Goal: Task Accomplishment & Management: Complete application form

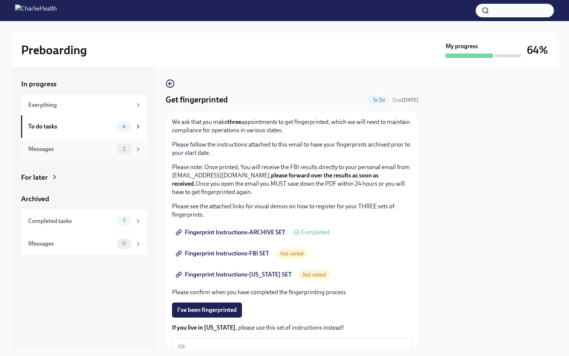
click at [68, 149] on div "Messages" at bounding box center [70, 149] width 85 height 8
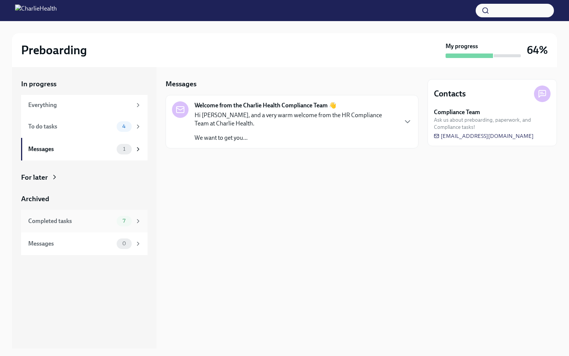
click at [67, 217] on div "Completed tasks" at bounding box center [70, 221] width 85 height 8
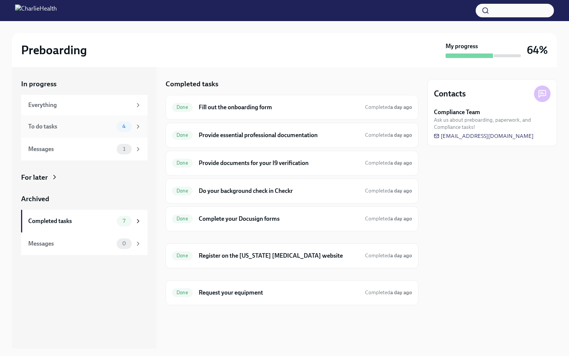
click at [98, 126] on div "To do tasks" at bounding box center [70, 126] width 85 height 8
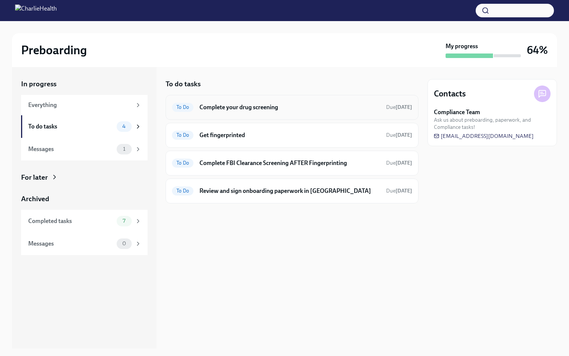
click at [256, 109] on h6 "Complete your drug screening" at bounding box center [289, 107] width 181 height 8
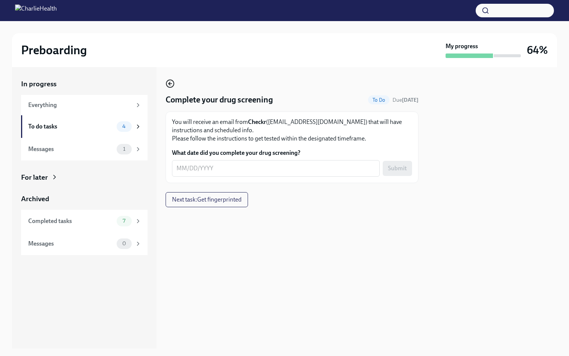
click at [166, 84] on circle "button" at bounding box center [170, 84] width 8 height 8
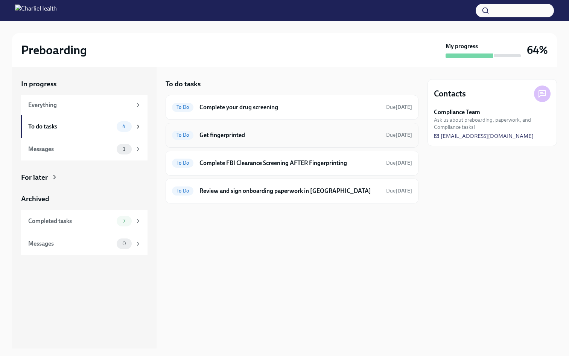
click at [197, 136] on div "To Do Get fingerprinted Due today" at bounding box center [292, 135] width 240 height 12
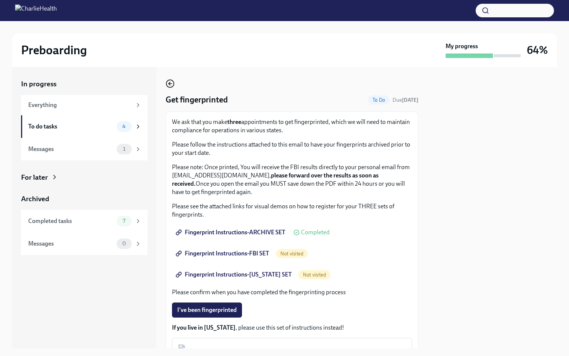
click at [174, 82] on circle "button" at bounding box center [170, 84] width 8 height 8
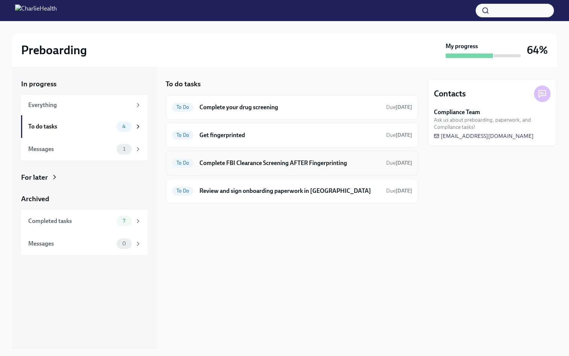
click at [203, 163] on h6 "Complete FBI Clearance Screening AFTER Fingerprinting" at bounding box center [289, 163] width 181 height 8
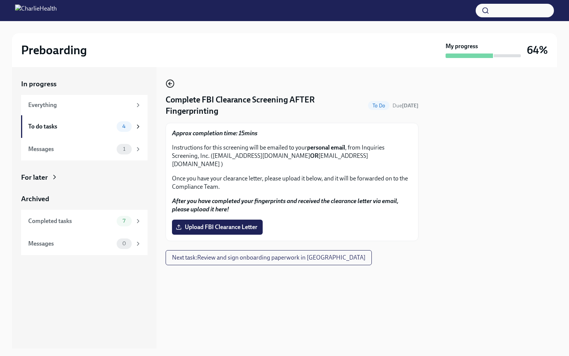
click at [173, 81] on circle "button" at bounding box center [170, 84] width 8 height 8
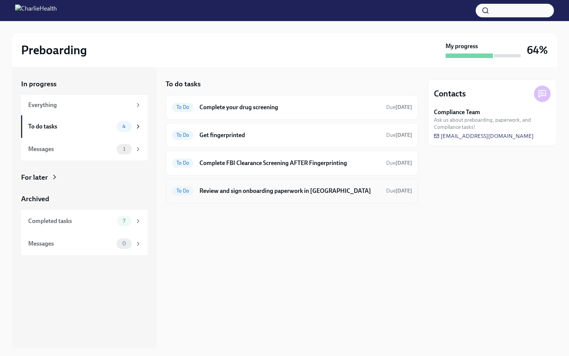
click at [210, 185] on div "To Do Review and sign onboarding paperwork in UKG Due in 3 days" at bounding box center [292, 191] width 240 height 12
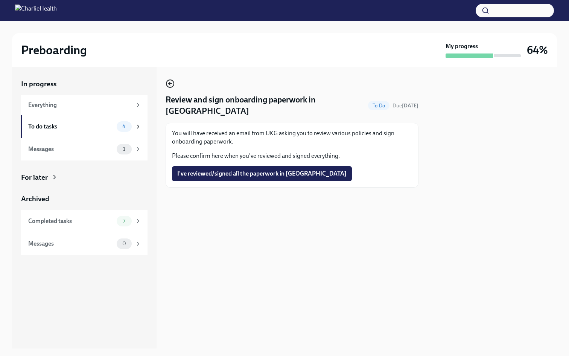
click at [170, 84] on icon "button" at bounding box center [170, 84] width 3 height 0
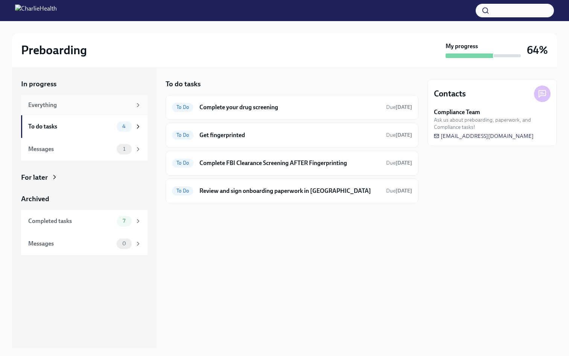
click at [110, 107] on div "Everything" at bounding box center [80, 105] width 104 height 8
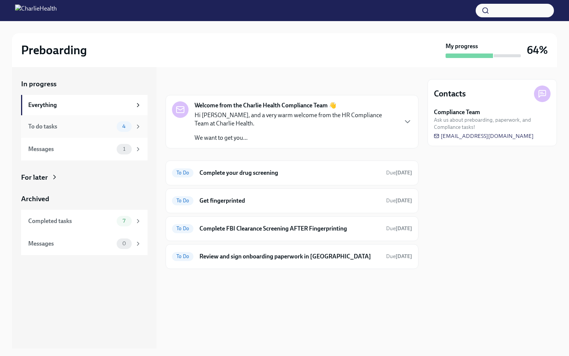
click at [110, 120] on div "To do tasks 4" at bounding box center [84, 126] width 126 height 23
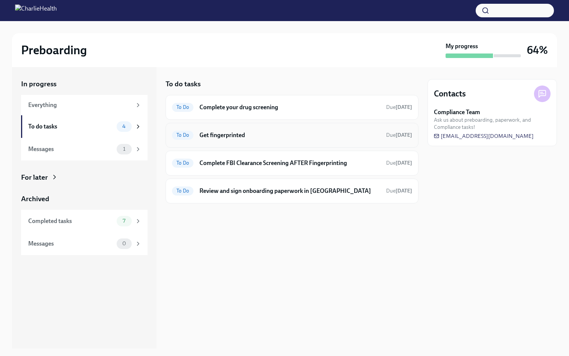
click at [240, 134] on h6 "Get fingerprinted" at bounding box center [289, 135] width 181 height 8
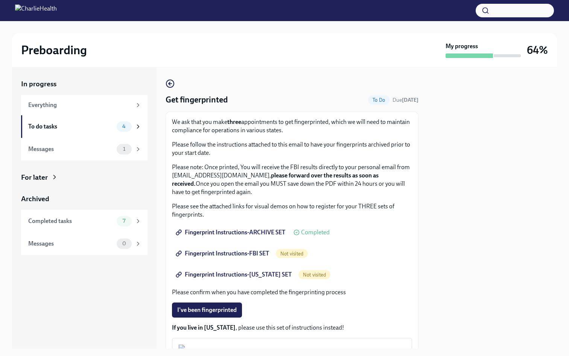
click at [234, 225] on link "Fingerprint Instructions-ARCHIVE SET" at bounding box center [231, 232] width 119 height 15
click at [242, 253] on span "Fingerprint Instructions-FBI SET" at bounding box center [223, 254] width 92 height 8
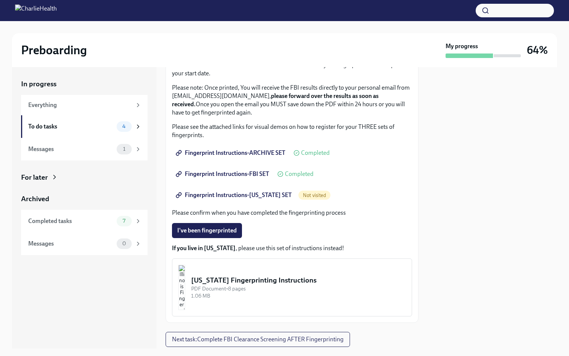
scroll to position [80, 0]
click at [215, 197] on span "Fingerprint Instructions-[US_STATE] SET" at bounding box center [234, 194] width 114 height 8
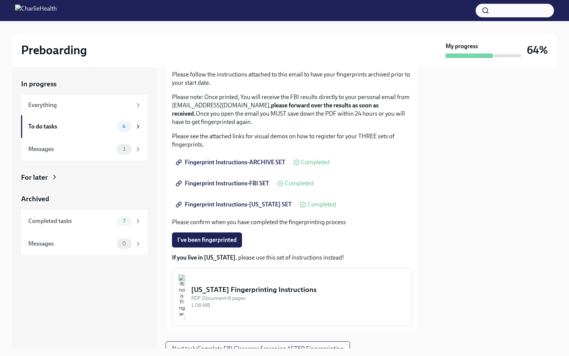
scroll to position [0, 0]
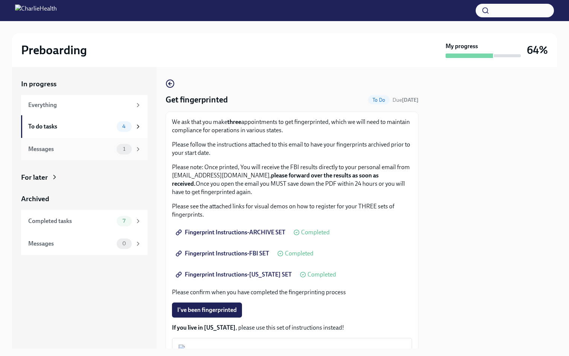
click at [84, 146] on div "Messages" at bounding box center [70, 149] width 85 height 8
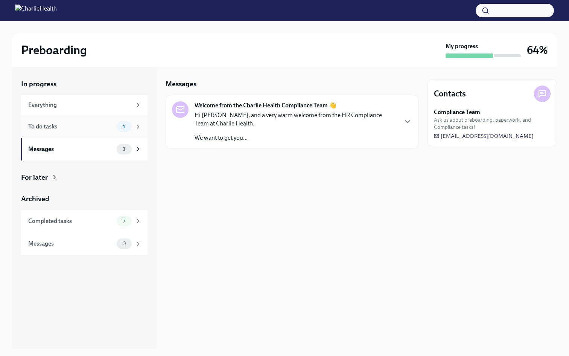
click at [84, 126] on div "To do tasks" at bounding box center [70, 126] width 85 height 8
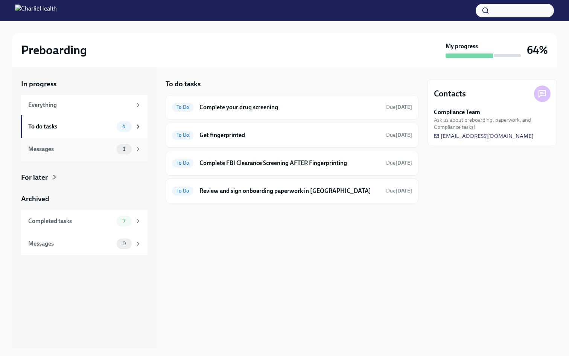
click at [84, 152] on div "Messages" at bounding box center [70, 149] width 85 height 8
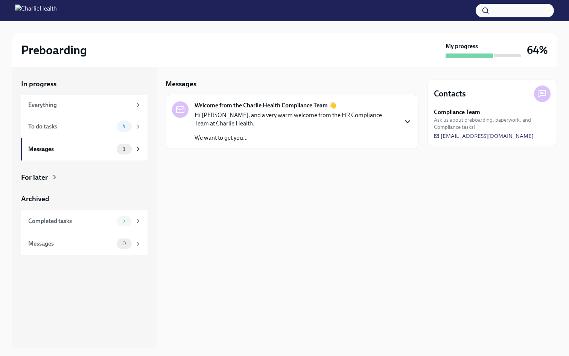
click at [411, 121] on icon "button" at bounding box center [407, 121] width 9 height 9
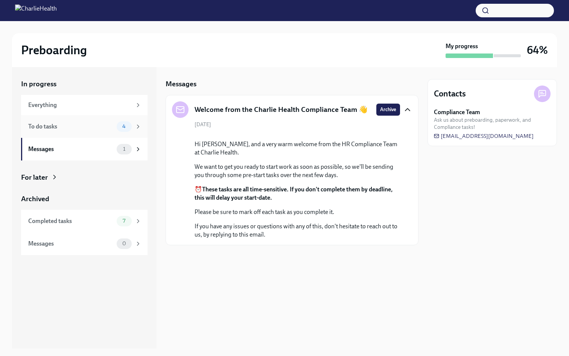
click at [84, 128] on div "To do tasks" at bounding box center [70, 126] width 85 height 8
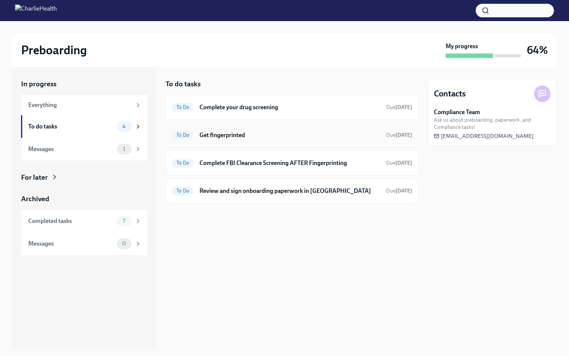
click at [276, 136] on h6 "Get fingerprinted" at bounding box center [289, 135] width 181 height 8
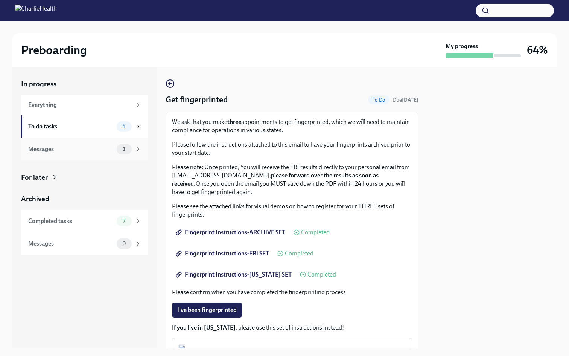
click at [95, 147] on div "Messages" at bounding box center [70, 149] width 85 height 8
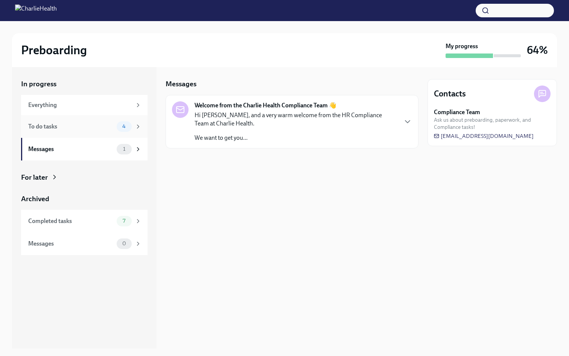
click at [83, 135] on div "To do tasks 4" at bounding box center [84, 126] width 126 height 23
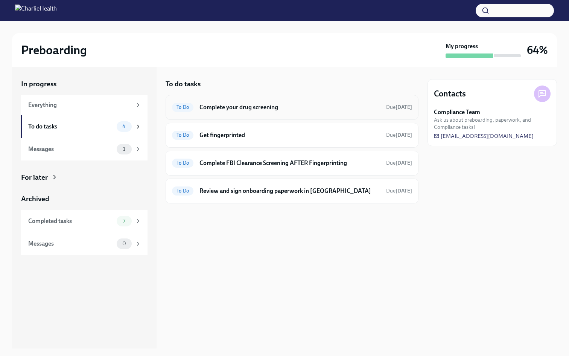
click at [303, 102] on div "To Do Complete your drug screening Due today" at bounding box center [292, 107] width 240 height 12
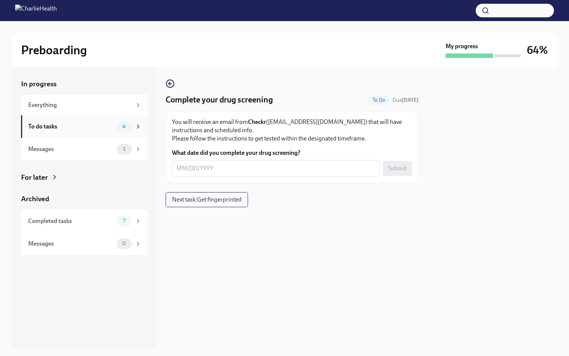
click at [85, 128] on div "To do tasks" at bounding box center [70, 126] width 85 height 8
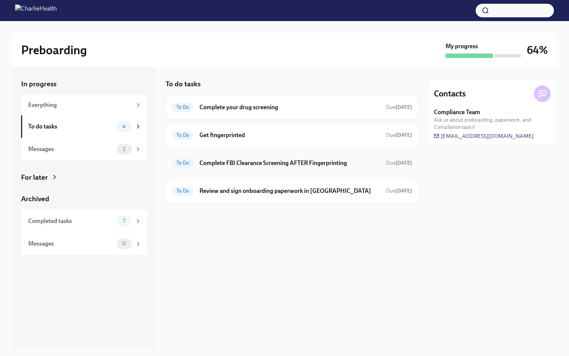
click at [230, 163] on h6 "Complete FBI Clearance Screening AFTER Fingerprinting" at bounding box center [289, 163] width 181 height 8
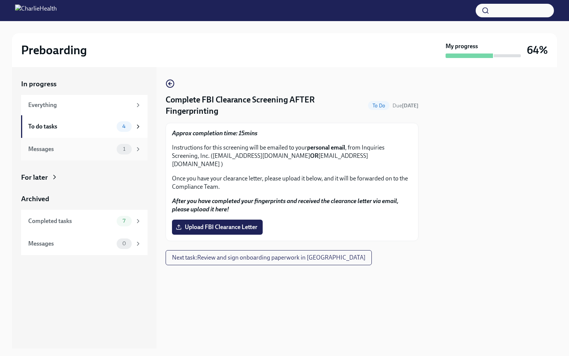
click at [72, 150] on div "Messages" at bounding box center [70, 149] width 85 height 8
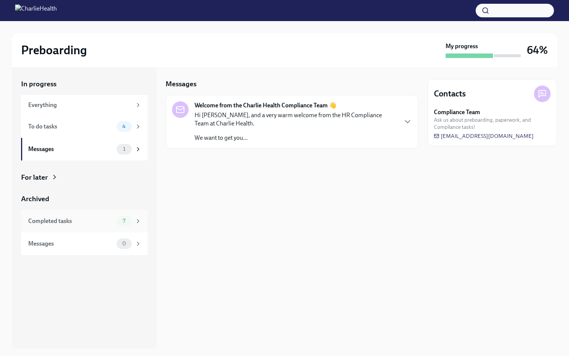
click at [82, 222] on div "Completed tasks" at bounding box center [70, 221] width 85 height 8
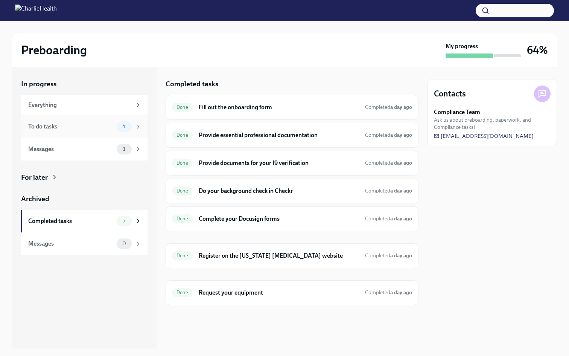
click at [91, 128] on div "To do tasks" at bounding box center [70, 126] width 85 height 8
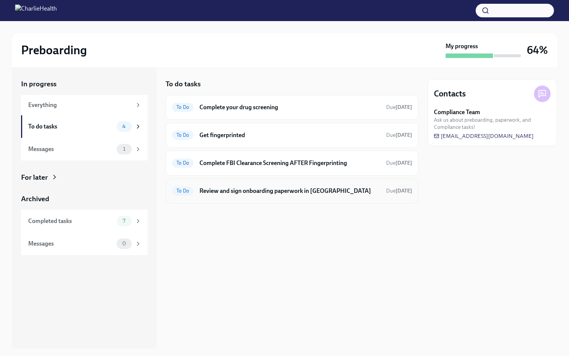
click at [209, 190] on h6 "Review and sign onboarding paperwork in UKG" at bounding box center [289, 191] width 181 height 8
